Goal: Task Accomplishment & Management: Use online tool/utility

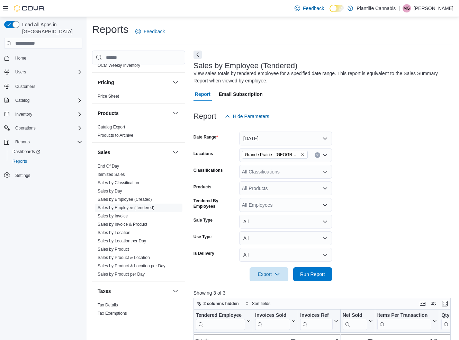
scroll to position [334, 0]
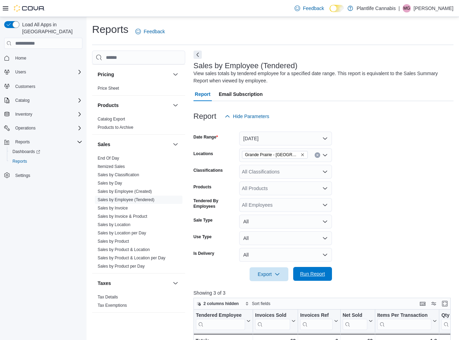
click at [304, 275] on span "Run Report" at bounding box center [312, 273] width 25 height 7
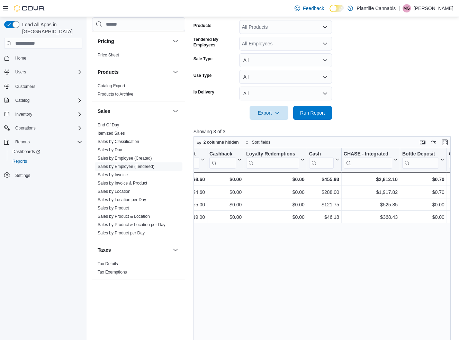
scroll to position [0, 717]
click at [309, 109] on span "Run Report" at bounding box center [312, 113] width 30 height 14
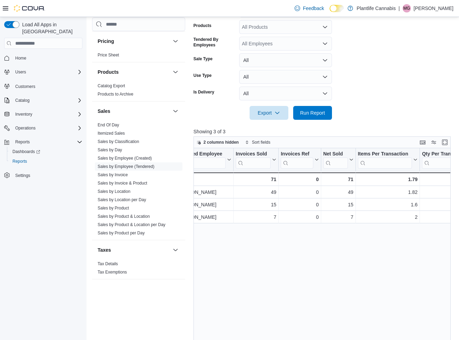
scroll to position [0, 0]
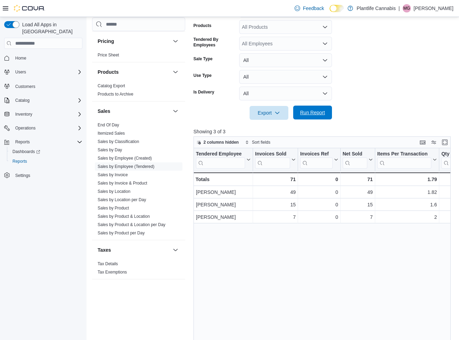
click at [321, 111] on span "Run Report" at bounding box center [312, 112] width 25 height 7
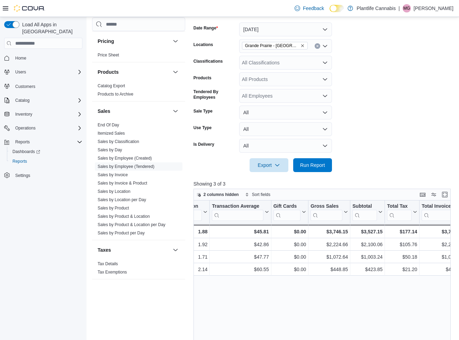
scroll to position [107, 0]
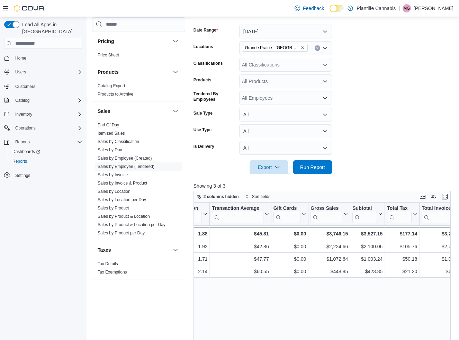
click at [301, 48] on icon "Remove Grande Prairie - Cobblestone from selection in this group" at bounding box center [302, 47] width 3 height 3
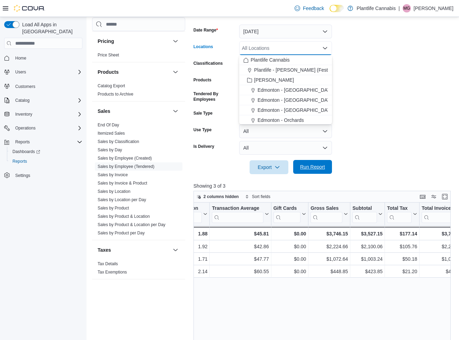
drag, startPoint x: 319, startPoint y: 166, endPoint x: 330, endPoint y: 165, distance: 10.8
click at [319, 166] on span "Run Report" at bounding box center [312, 166] width 25 height 7
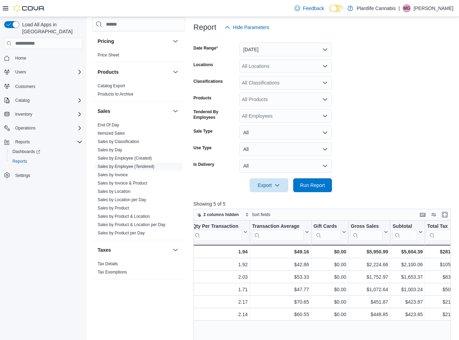
scroll to position [0, 247]
